Goal: Information Seeking & Learning: Learn about a topic

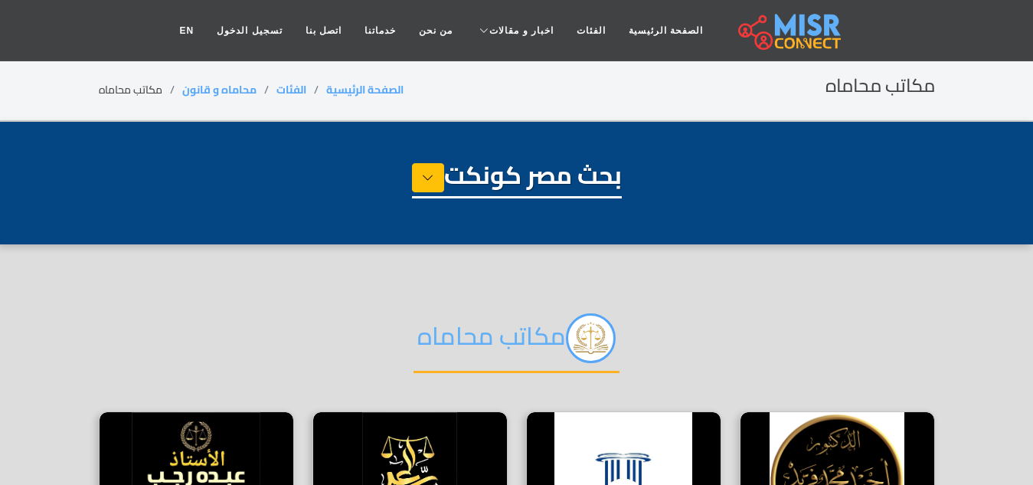
select select "**********"
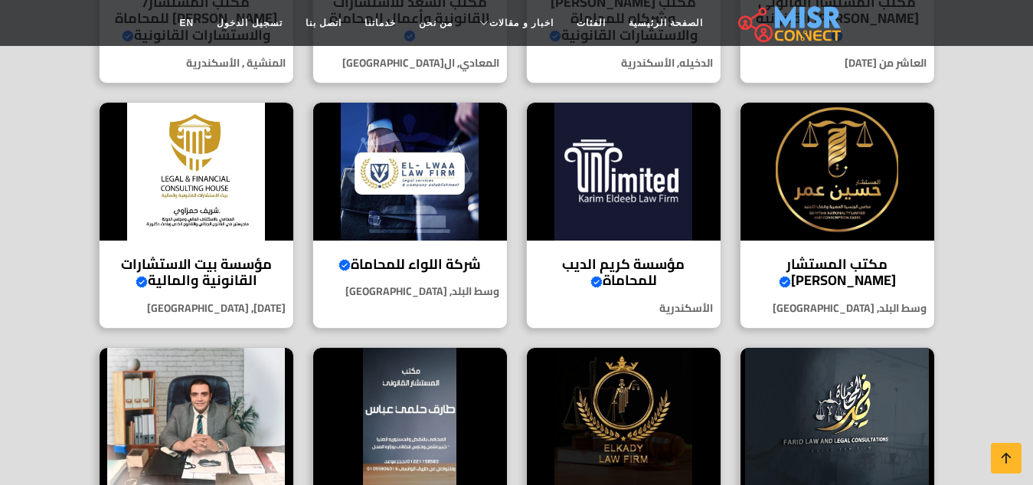
scroll to position [536, 0]
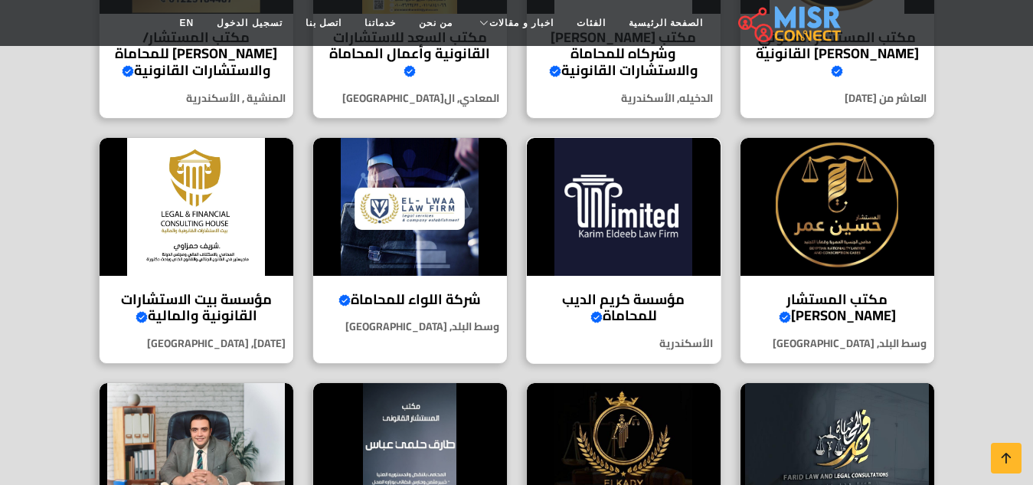
click at [637, 213] on img at bounding box center [624, 207] width 194 height 138
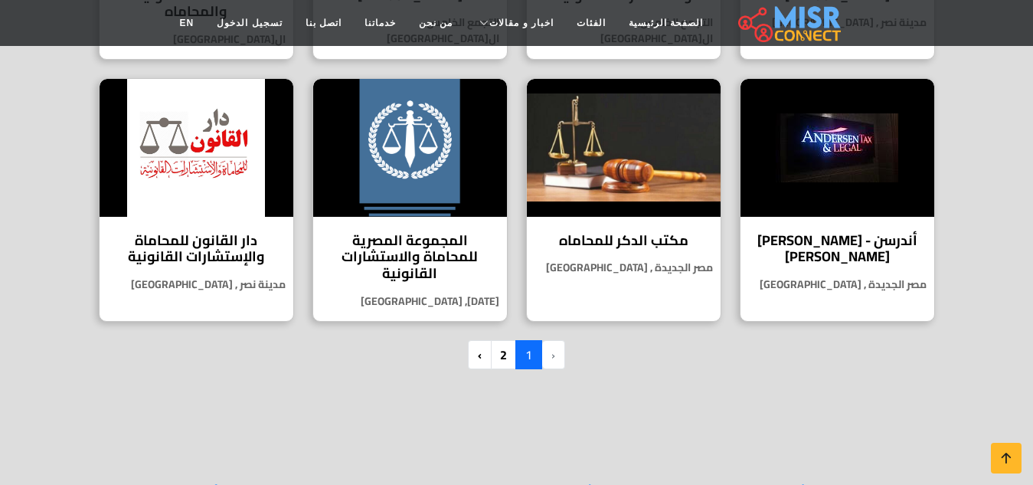
scroll to position [1379, 0]
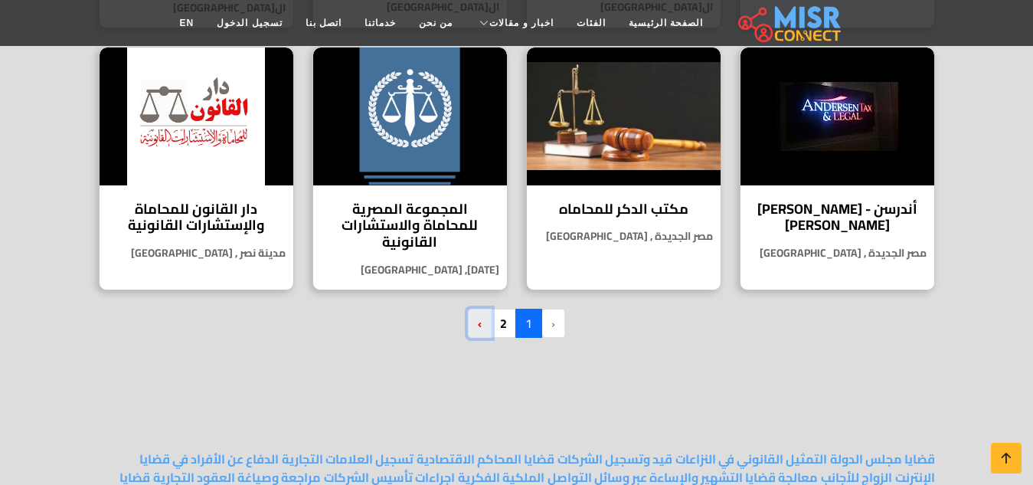
click at [485, 326] on link "›" at bounding box center [480, 323] width 24 height 29
click at [502, 326] on link "2" at bounding box center [503, 323] width 27 height 29
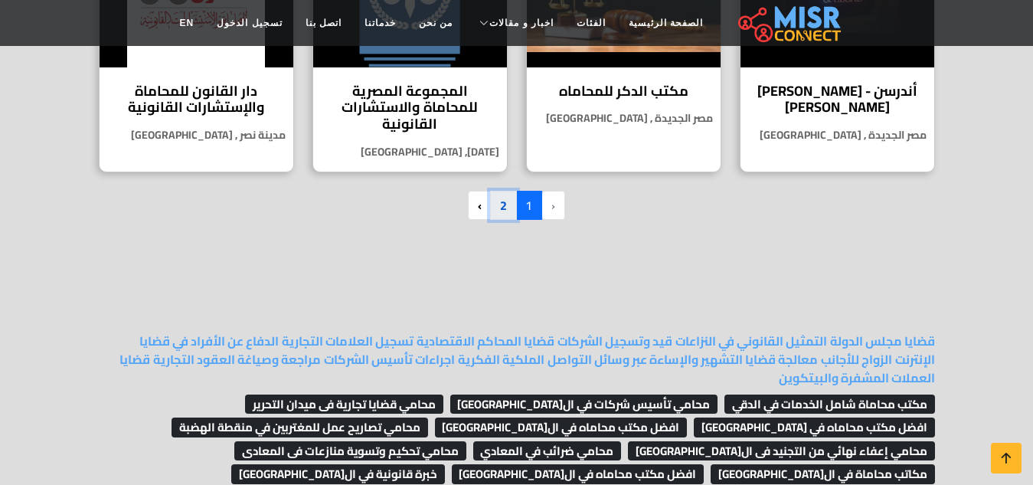
scroll to position [1564, 0]
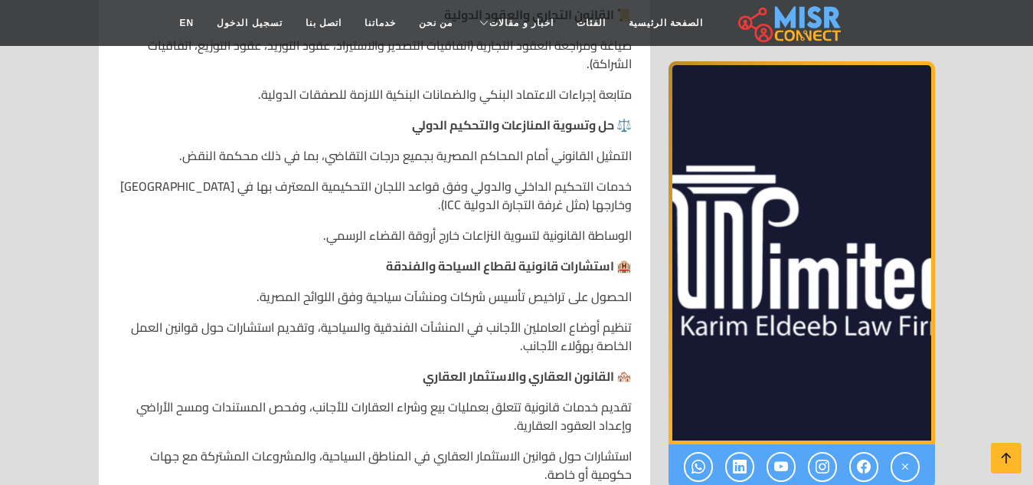
scroll to position [2068, 0]
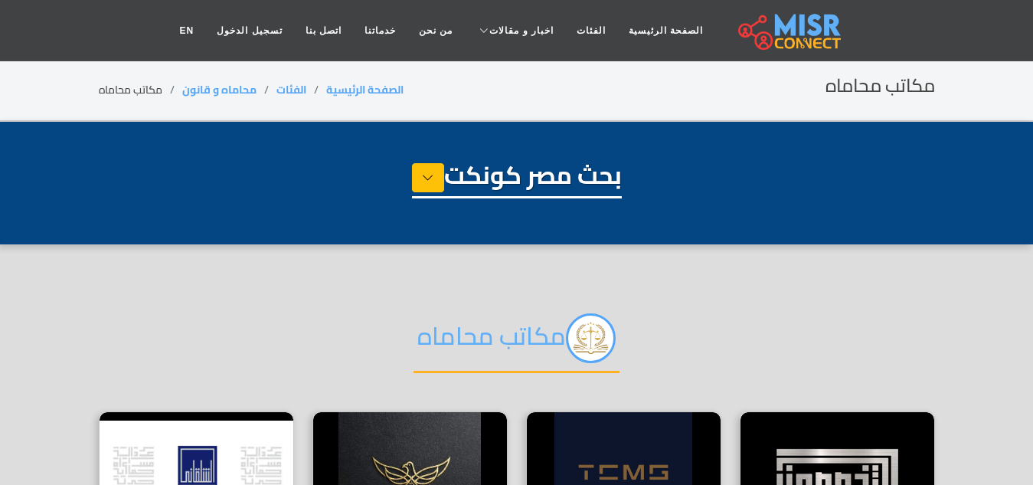
select select "**********"
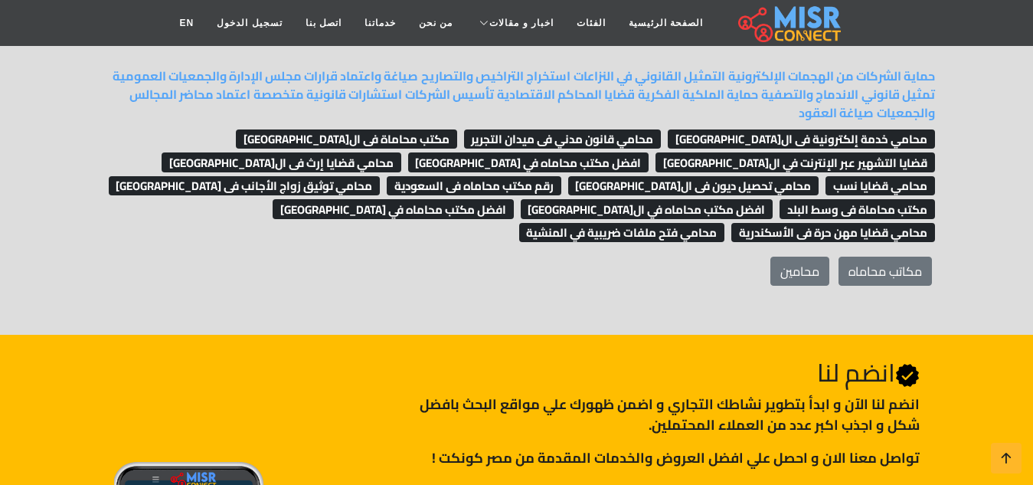
scroll to position [996, 0]
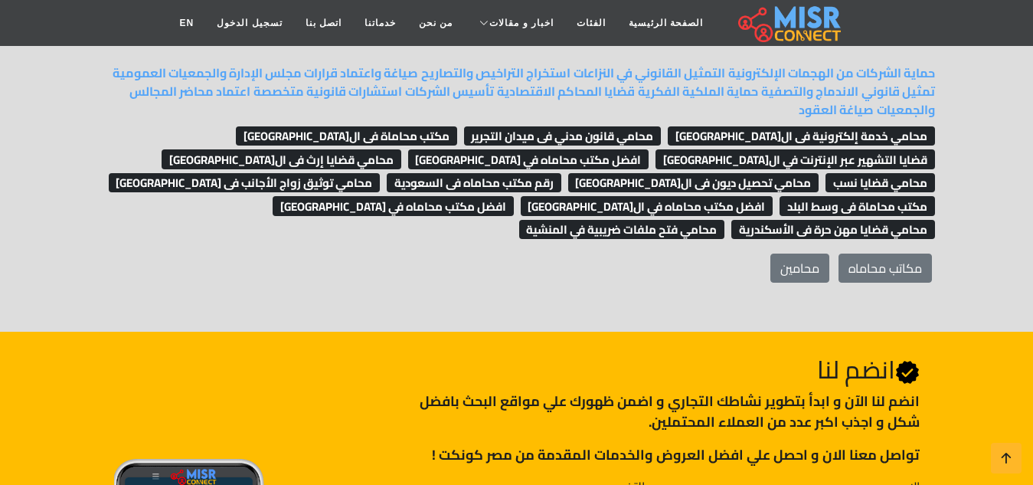
click at [793, 220] on span "محامي قضايا مهن حرة فى الأسكندرية" at bounding box center [834, 230] width 204 height 20
